Goal: Transaction & Acquisition: Purchase product/service

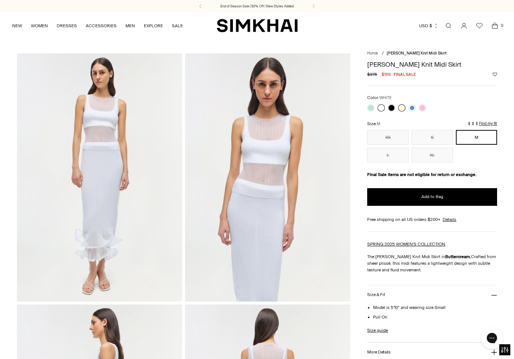
click at [382, 106] on link at bounding box center [380, 107] width 7 height 7
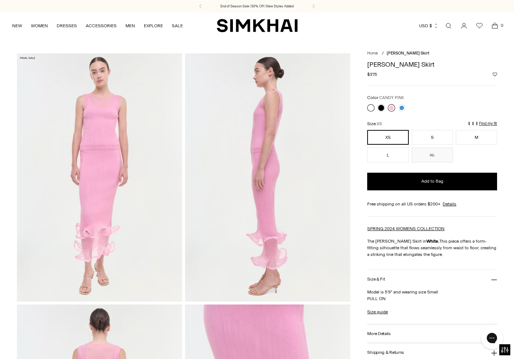
click at [391, 106] on link at bounding box center [391, 107] width 7 height 7
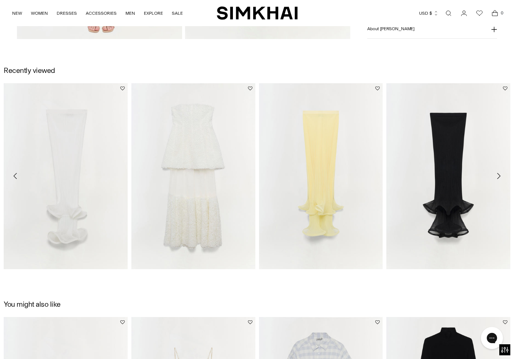
scroll to position [156, 0]
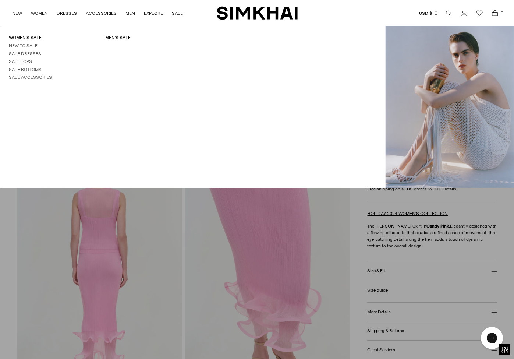
click at [178, 12] on link "SALE" at bounding box center [177, 13] width 11 height 16
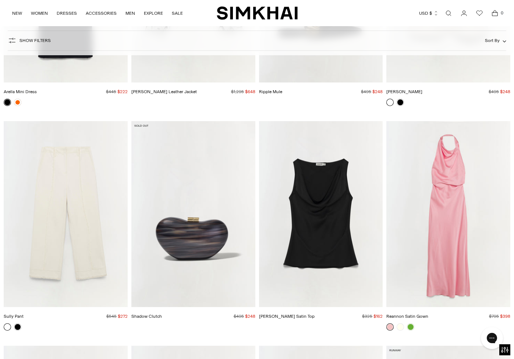
scroll to position [5800, 0]
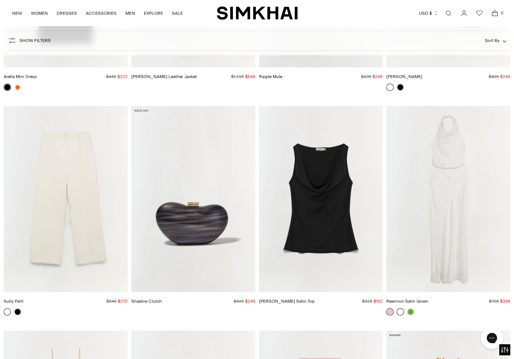
click at [399, 308] on link at bounding box center [399, 311] width 7 height 7
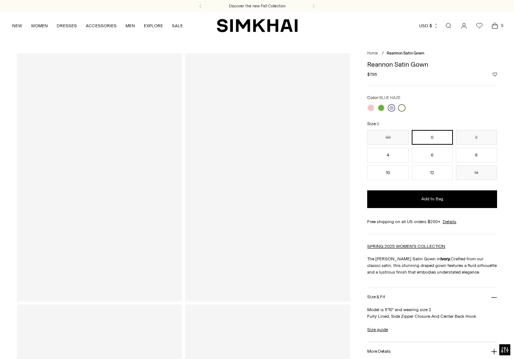
click at [392, 106] on link at bounding box center [391, 107] width 7 height 7
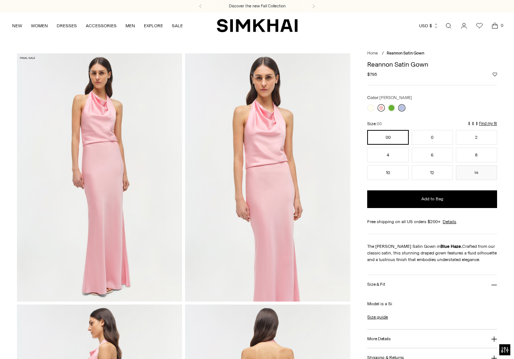
click at [382, 105] on link at bounding box center [380, 107] width 7 height 7
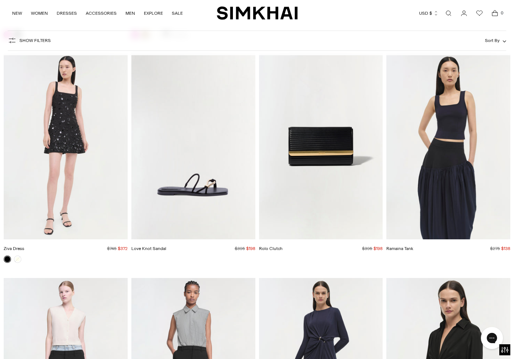
scroll to position [22287, 0]
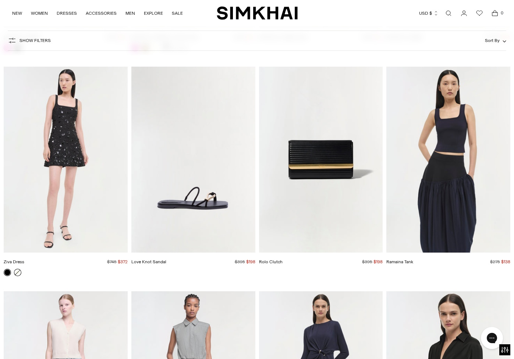
click at [19, 268] on link at bounding box center [17, 271] width 7 height 7
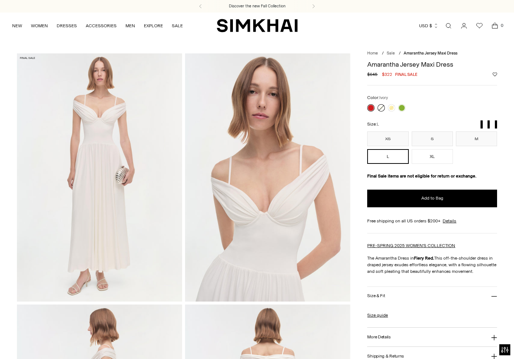
click at [379, 108] on link at bounding box center [380, 107] width 7 height 7
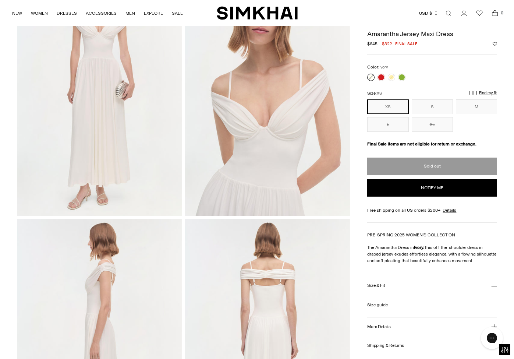
scroll to position [28, 0]
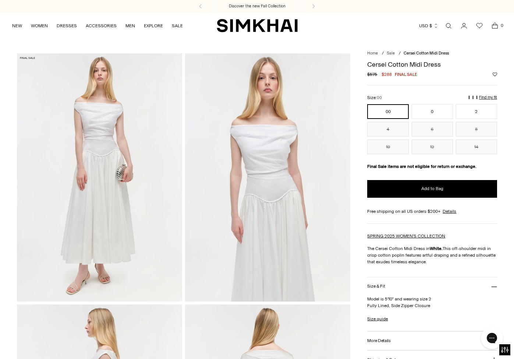
click at [101, 150] on img at bounding box center [99, 177] width 165 height 248
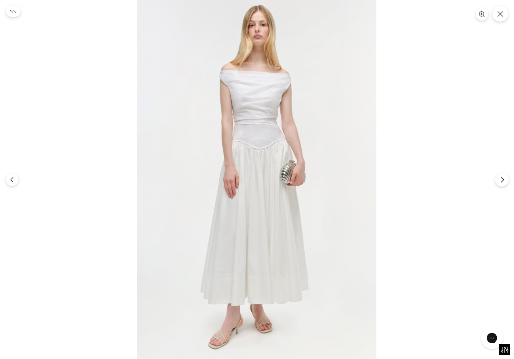
click at [503, 179] on icon "Next" at bounding box center [502, 179] width 7 height 7
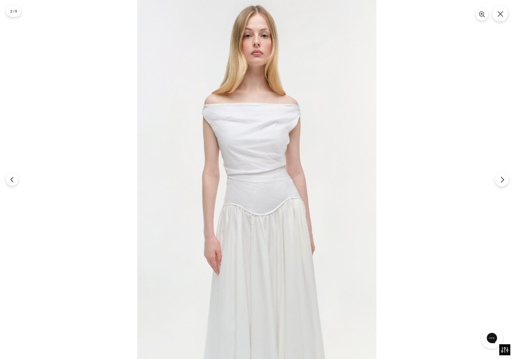
click at [503, 179] on icon "Next" at bounding box center [501, 180] width 3 height 6
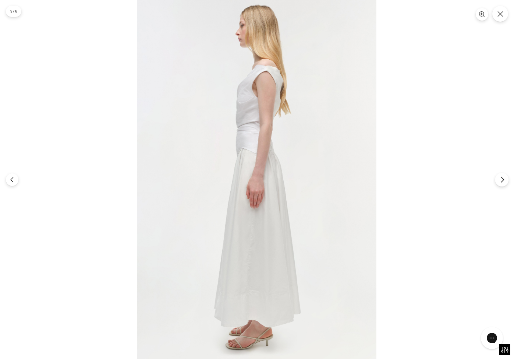
click at [503, 179] on icon "Next" at bounding box center [501, 180] width 3 height 6
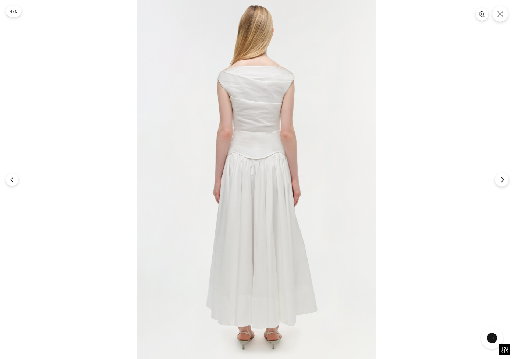
click at [503, 179] on icon "Next" at bounding box center [501, 180] width 3 height 6
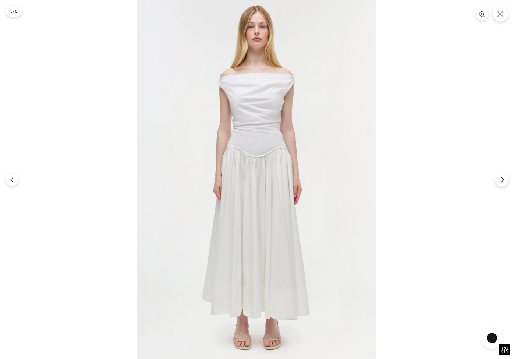
click at [503, 179] on icon "Next" at bounding box center [501, 180] width 3 height 6
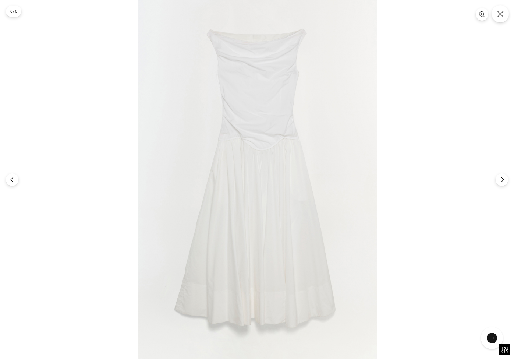
click at [496, 14] on button "Close" at bounding box center [499, 13] width 17 height 17
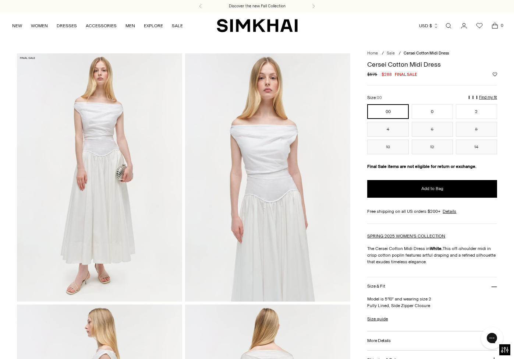
scroll to position [1, 0]
